Goal: Complete application form: Complete application form

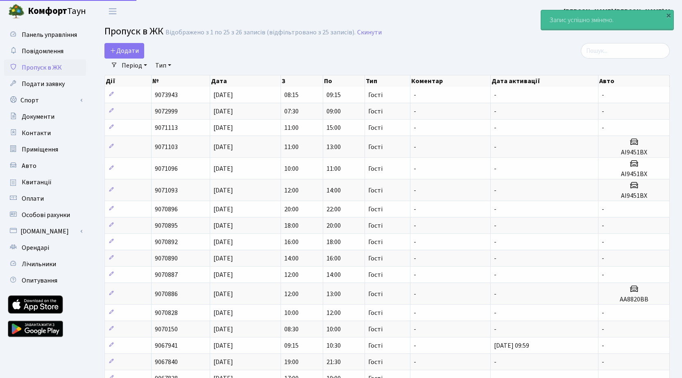
select select "25"
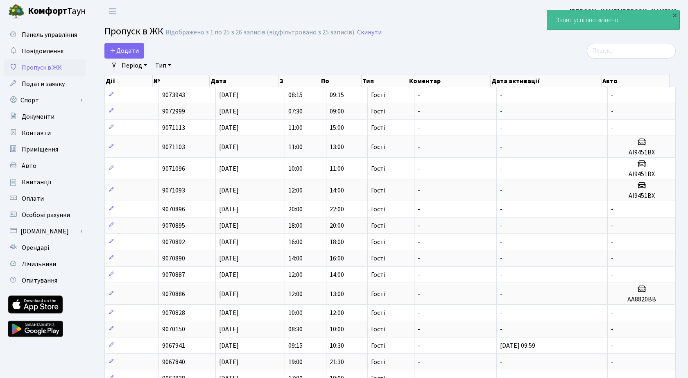
select select "25"
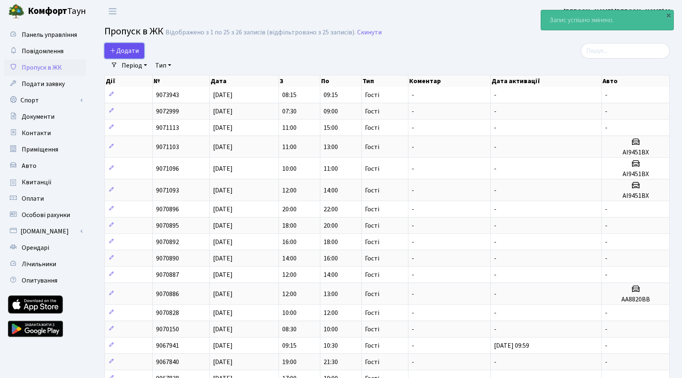
click at [131, 54] on span "Додати" at bounding box center [124, 50] width 29 height 9
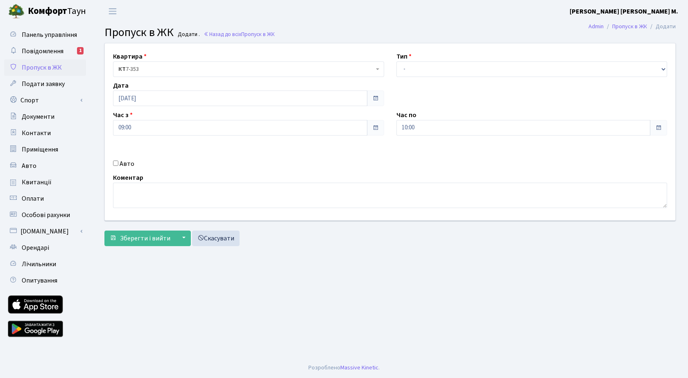
click at [114, 164] on input "Авто" at bounding box center [115, 163] width 5 height 5
checkbox input "true"
click at [434, 69] on select "- Доставка Таксі Гості Сервіс" at bounding box center [532, 69] width 271 height 16
select select "3"
click at [397, 61] on select "- Доставка Таксі Гості Сервіс" at bounding box center [532, 69] width 271 height 16
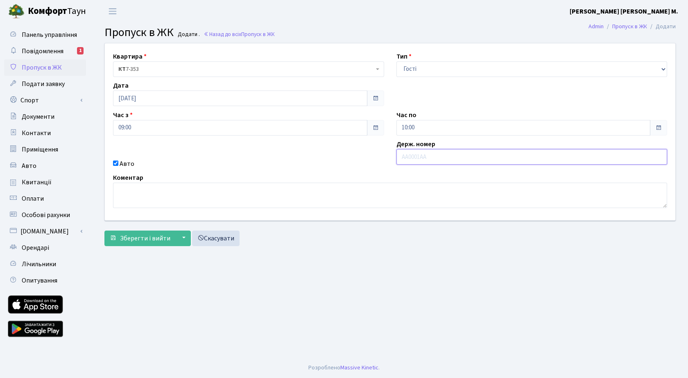
click at [408, 155] on input "text" at bounding box center [532, 157] width 271 height 16
type input "аі9451вх"
click at [132, 242] on span "Зберегти і вийти" at bounding box center [145, 238] width 50 height 9
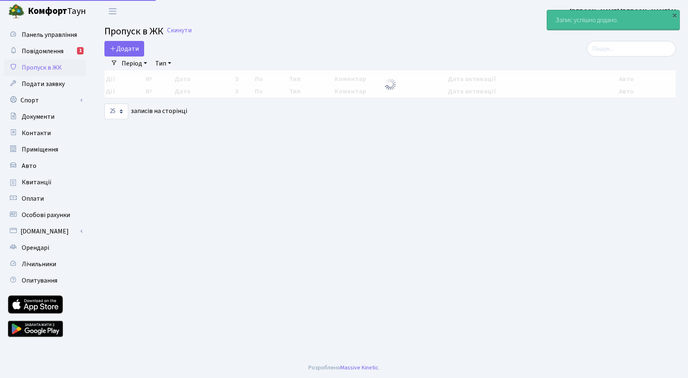
select select "25"
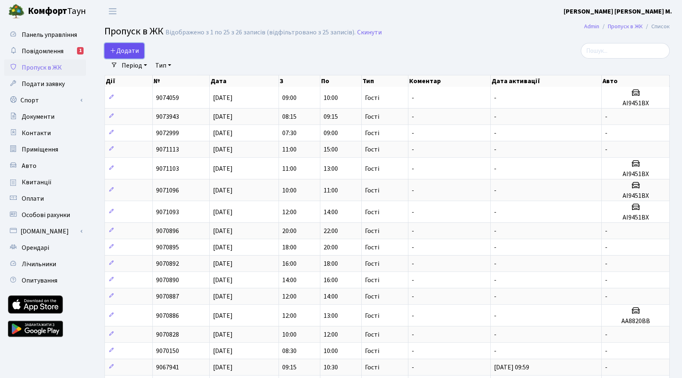
click at [128, 51] on span "Додати" at bounding box center [124, 50] width 29 height 9
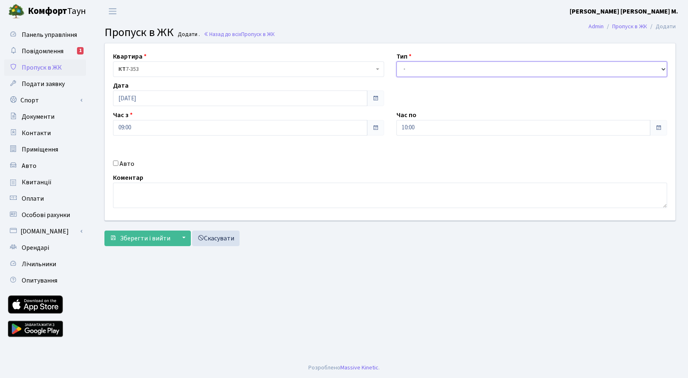
click at [436, 71] on select "- Доставка Таксі Гості Сервіс" at bounding box center [532, 69] width 271 height 16
select select "3"
click at [397, 61] on select "- Доставка Таксі Гості Сервіс" at bounding box center [532, 69] width 271 height 16
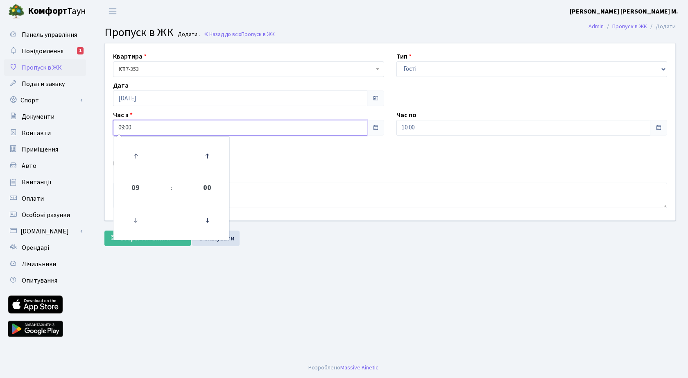
click at [193, 132] on input "09:00" at bounding box center [240, 128] width 254 height 16
click at [138, 159] on icon at bounding box center [136, 156] width 22 height 22
type input "10:00"
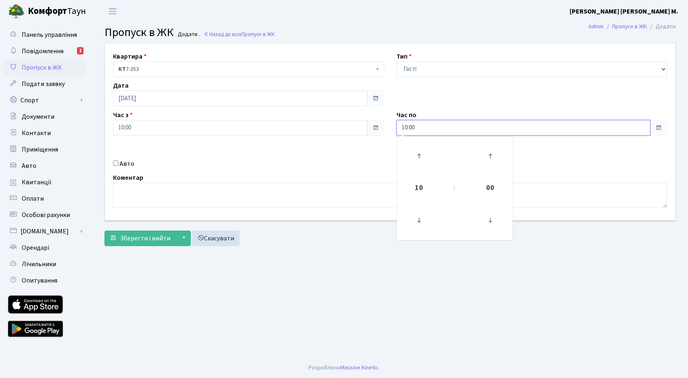
click at [447, 127] on input "10:00" at bounding box center [524, 128] width 254 height 16
click at [419, 152] on icon at bounding box center [419, 156] width 22 height 22
type input "11:00"
click at [186, 148] on div "Квартира <b>КТ</b>&nbsp;&nbsp;&nbsp;&nbsp;7-353 <b>КТ</b>&nbsp;&nbsp;&nbsp;&nbs…" at bounding box center [390, 131] width 583 height 177
click at [115, 163] on input "Авто" at bounding box center [115, 163] width 5 height 5
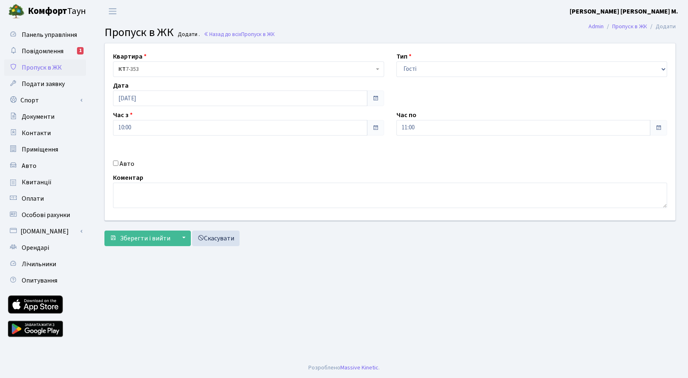
checkbox input "true"
click at [426, 164] on input "text" at bounding box center [532, 157] width 271 height 16
type input "аі9451вх"
click at [138, 241] on span "Зберегти і вийти" at bounding box center [145, 238] width 50 height 9
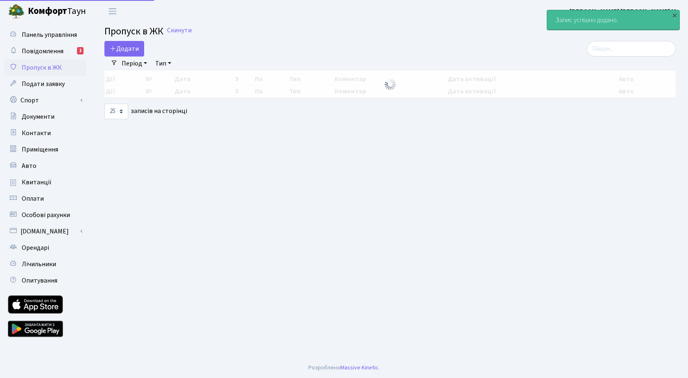
select select "25"
